Goal: Task Accomplishment & Management: Manage account settings

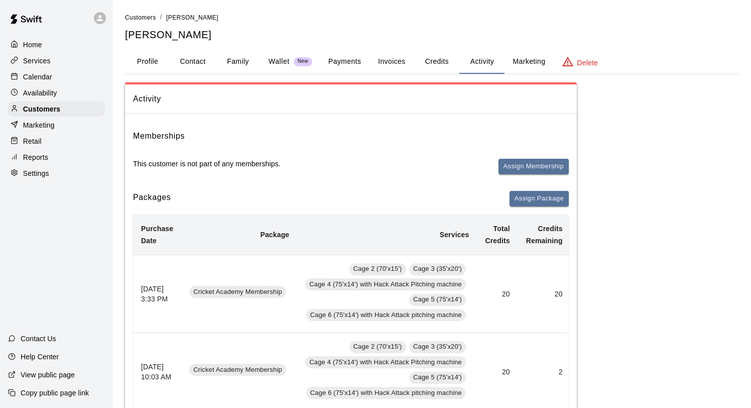
scroll to position [44, 0]
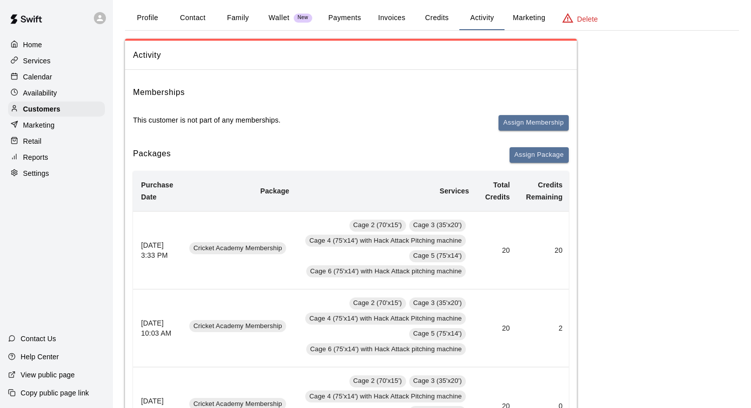
click at [44, 76] on p "Calendar" at bounding box center [37, 77] width 29 height 10
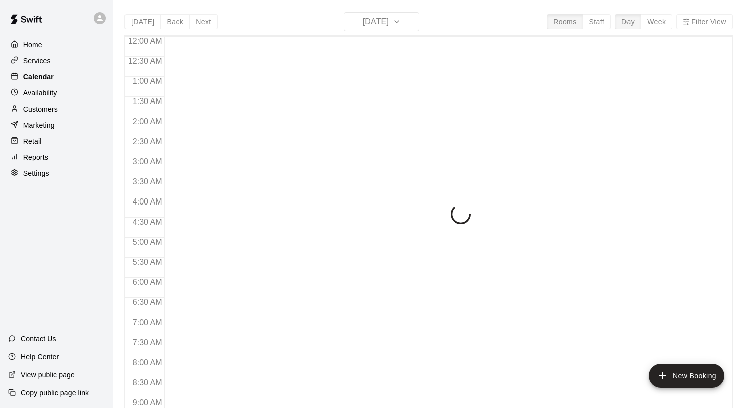
scroll to position [582, 0]
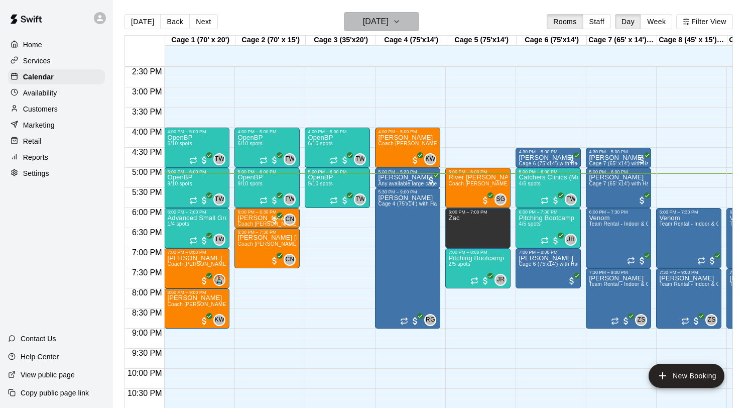
click at [373, 28] on h6 "[DATE]" at bounding box center [376, 22] width 26 height 14
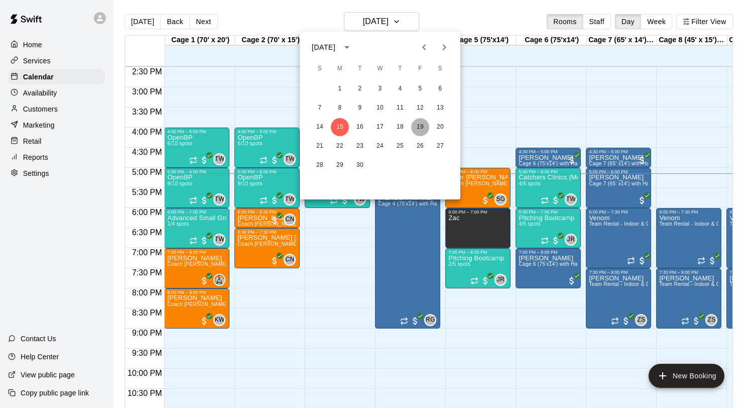
click at [422, 126] on button "19" at bounding box center [420, 127] width 18 height 18
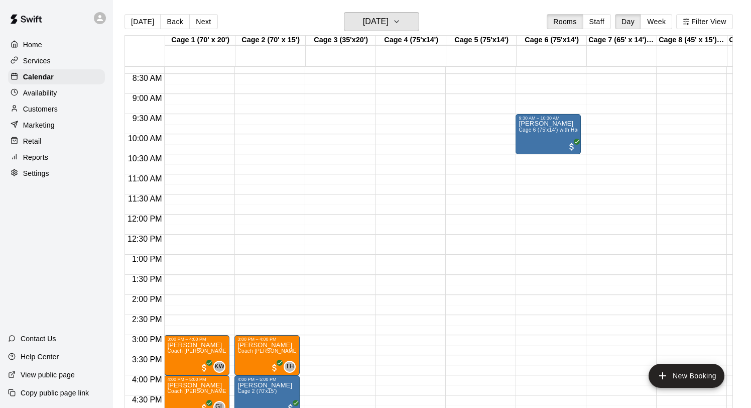
scroll to position [336, 0]
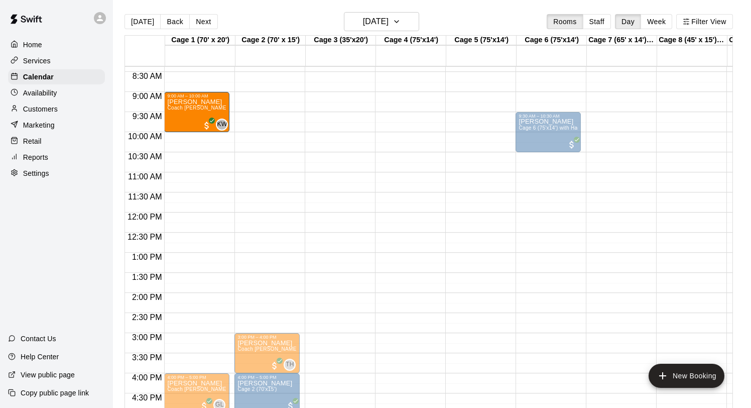
drag, startPoint x: 189, startPoint y: 354, endPoint x: 203, endPoint y: 120, distance: 234.5
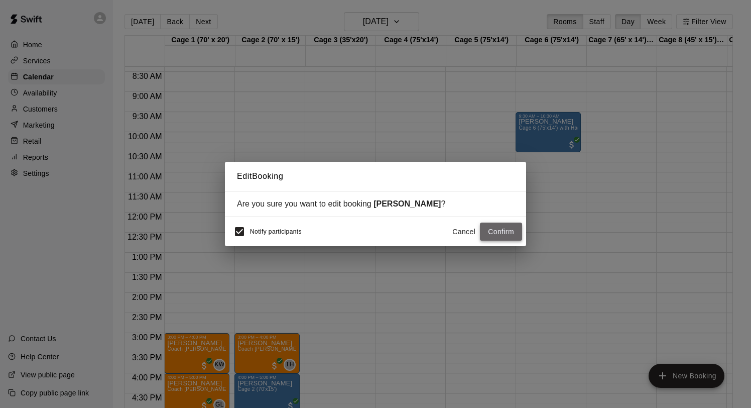
click at [498, 229] on button "Confirm" at bounding box center [501, 231] width 42 height 19
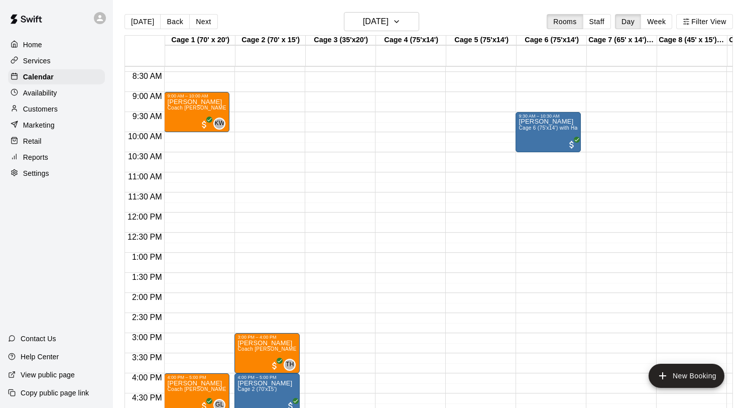
click at [48, 94] on p "Availability" at bounding box center [40, 93] width 34 height 10
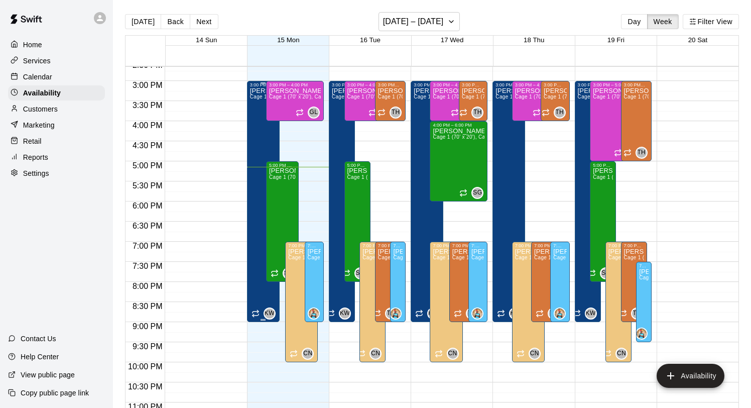
scroll to position [574, 0]
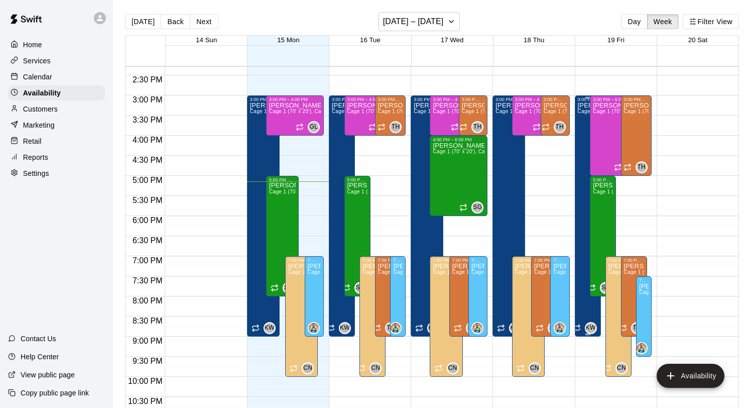
click at [581, 264] on div "[PERSON_NAME][US_STATE] Cage 1 (70' x 20'), Cage 2 (70' x 15'), Cage 4 (75'x14'…" at bounding box center [588, 306] width 20 height 408
click at [682, 207] on div at bounding box center [375, 204] width 751 height 408
click at [575, 223] on div "3:00 PM – 9:00 PM [PERSON_NAME][US_STATE] Cage 1 (70' x 20'), Cage 2 (70' x 15'…" at bounding box center [588, 215] width 26 height 241
click at [648, 224] on div at bounding box center [375, 204] width 751 height 408
click at [581, 209] on div "[PERSON_NAME][US_STATE] Cage 1 (70' x 20'), Cage 2 (70' x 15'), Cage 4 (75'x14'…" at bounding box center [588, 306] width 20 height 408
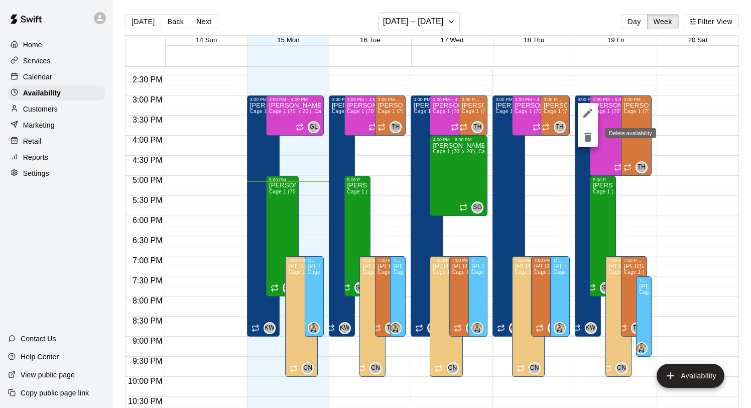
click at [592, 137] on icon "delete" at bounding box center [588, 137] width 12 height 12
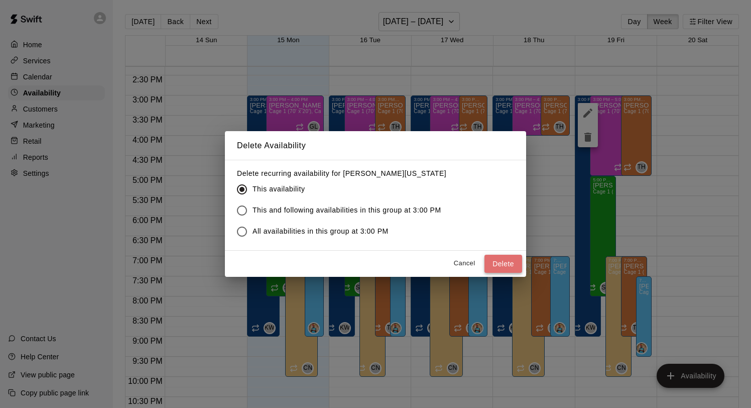
click at [499, 264] on button "Delete" at bounding box center [504, 264] width 38 height 19
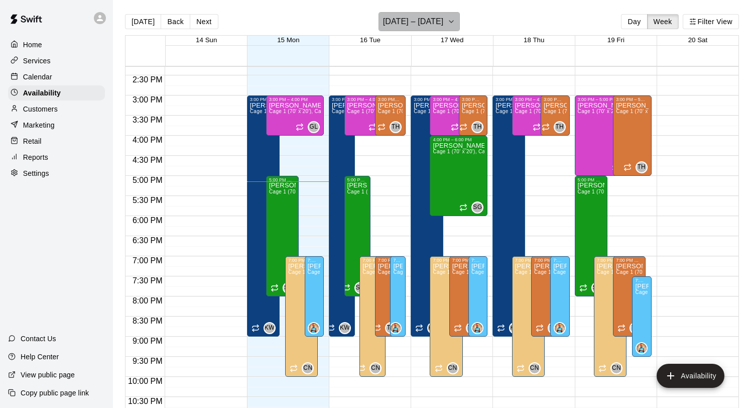
click at [409, 28] on h6 "[DATE] – [DATE]" at bounding box center [413, 22] width 61 height 14
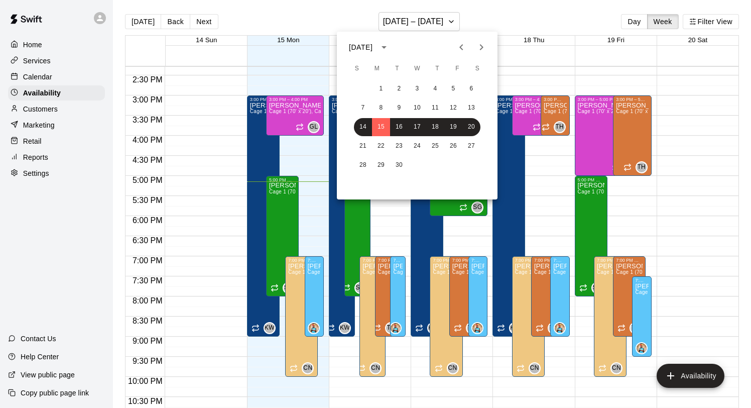
click at [60, 38] on div at bounding box center [375, 204] width 751 height 408
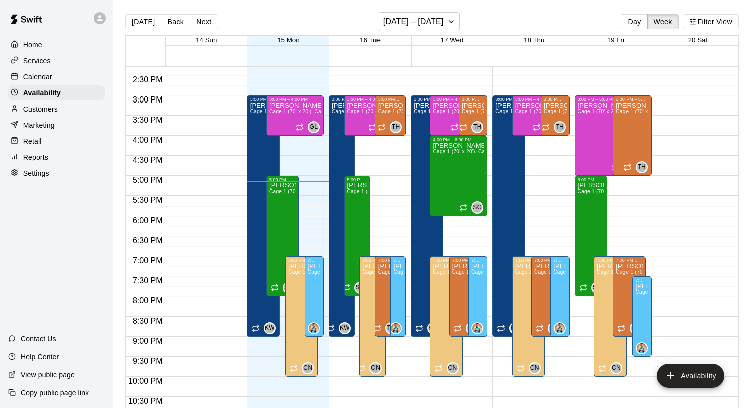
click at [29, 47] on p "Home" at bounding box center [32, 45] width 19 height 10
